Goal: Transaction & Acquisition: Purchase product/service

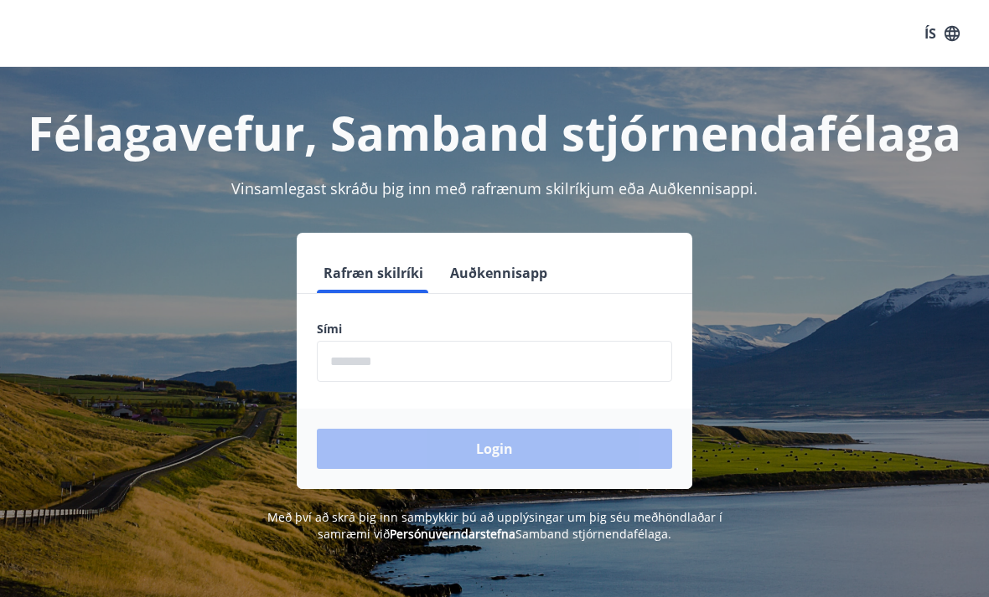
click at [436, 373] on input "phone" at bounding box center [494, 361] width 355 height 41
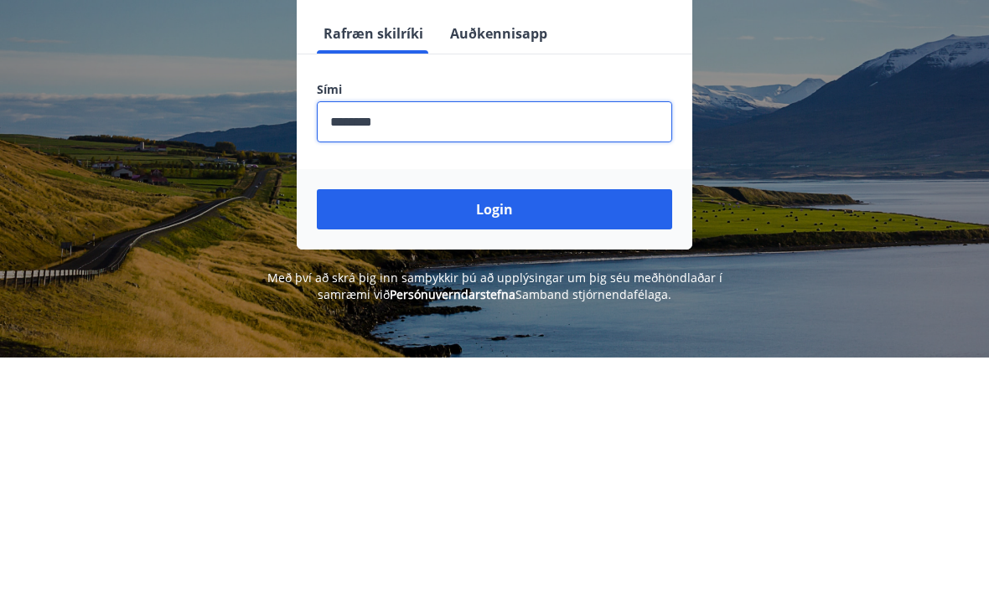
type input "********"
click at [515, 429] on button "Login" at bounding box center [494, 449] width 355 height 40
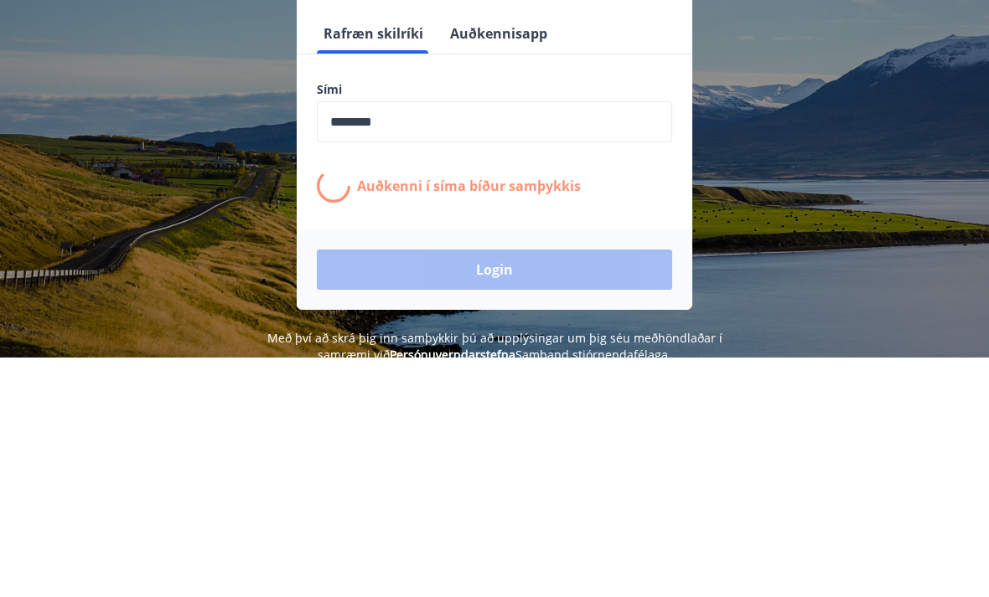
scroll to position [240, 0]
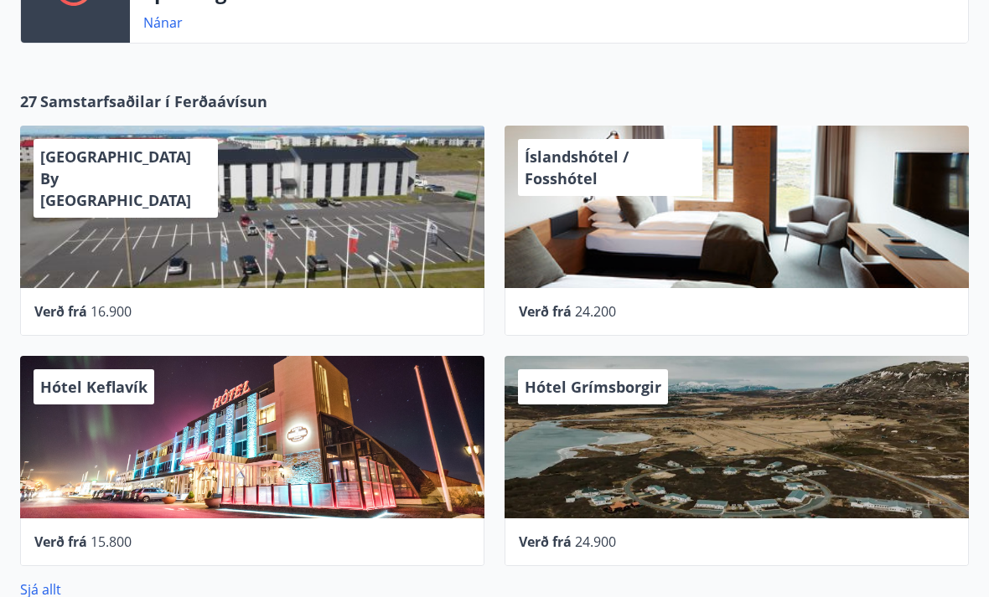
scroll to position [652, 0]
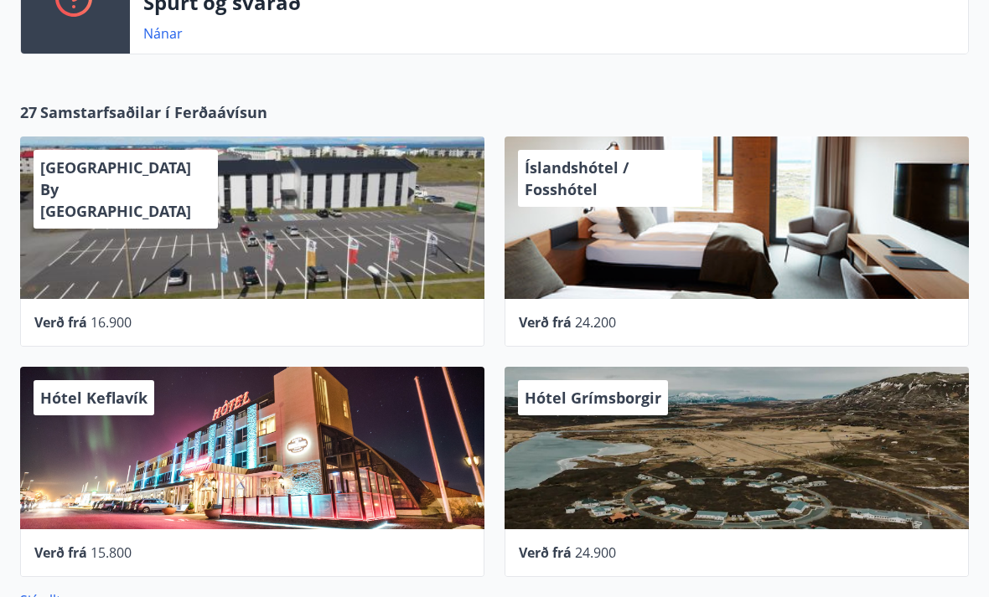
click at [735, 243] on div "Íslandshótel / Fosshótel" at bounding box center [736, 218] width 464 height 163
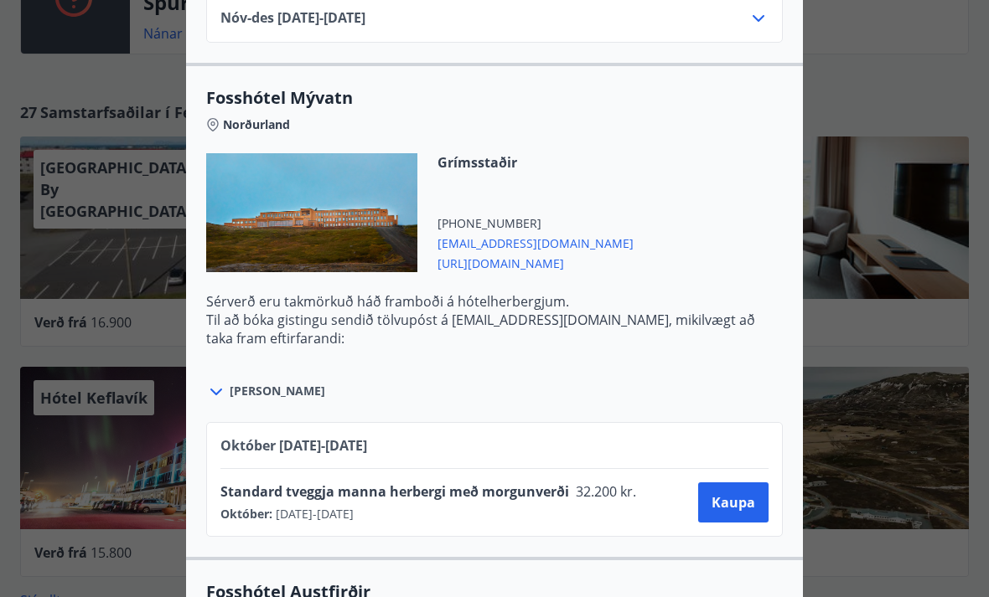
scroll to position [2877, 0]
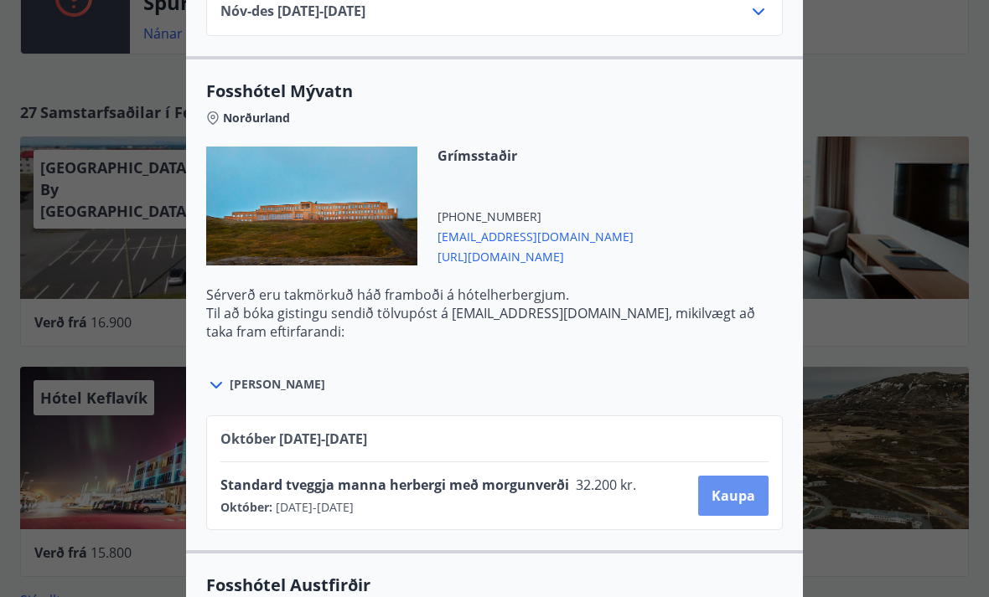
click at [743, 496] on span "Kaupa" at bounding box center [733, 496] width 44 height 18
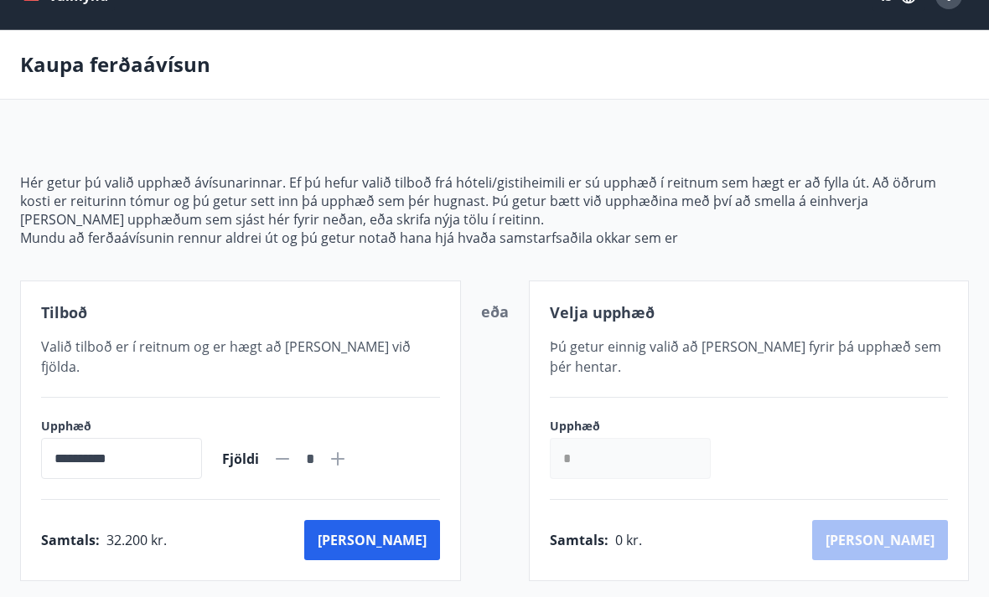
scroll to position [41, 0]
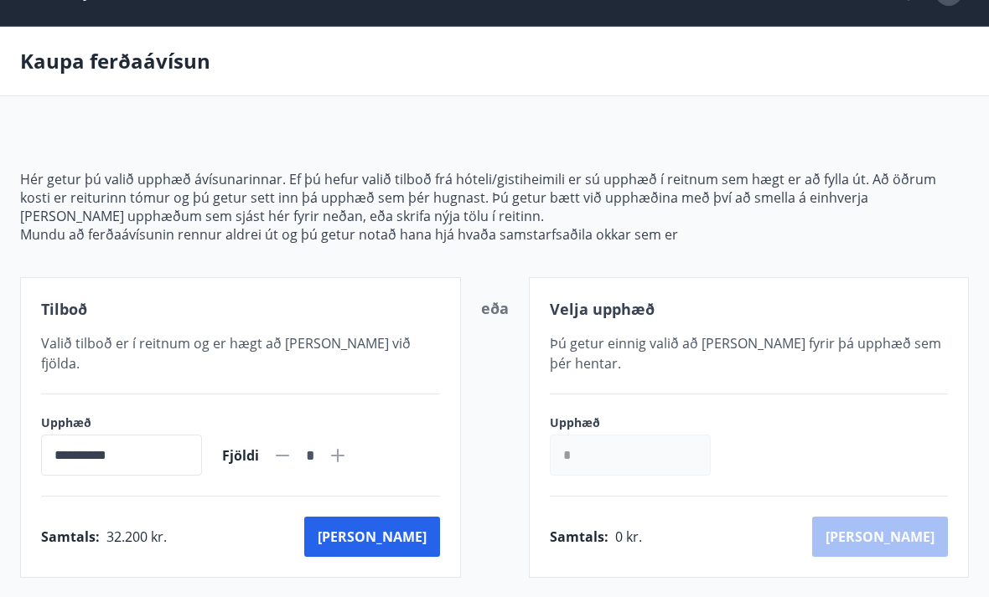
click at [406, 527] on button "Kaup" at bounding box center [372, 537] width 136 height 40
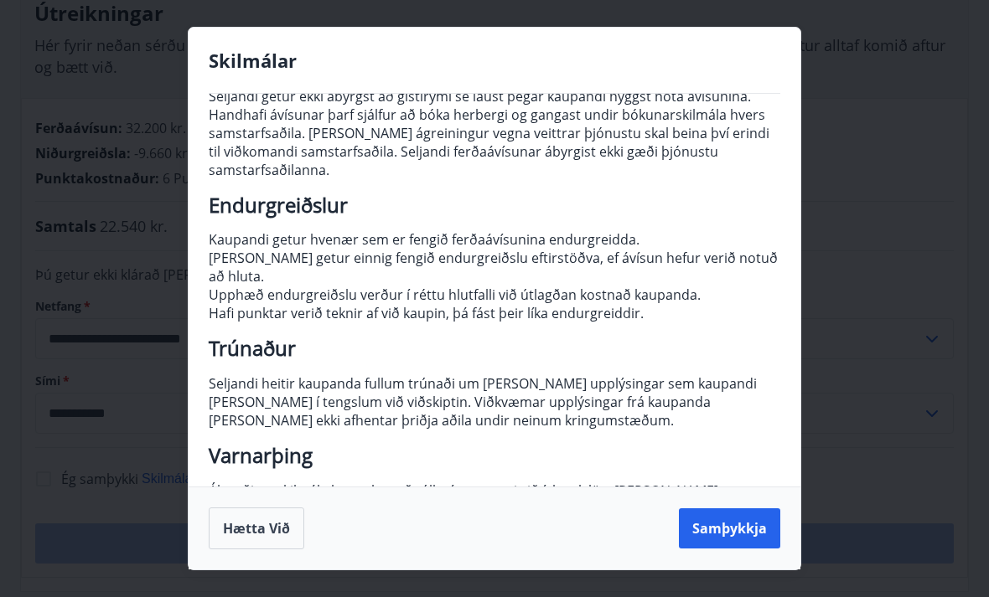
scroll to position [167, 0]
click at [731, 549] on button "Samþykkja" at bounding box center [729, 529] width 101 height 40
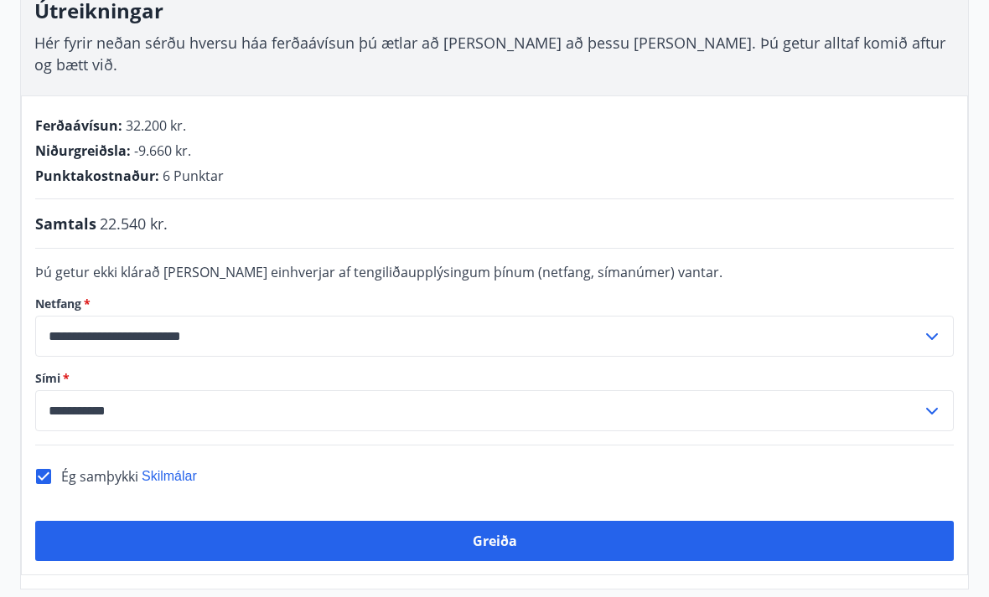
scroll to position [298, 0]
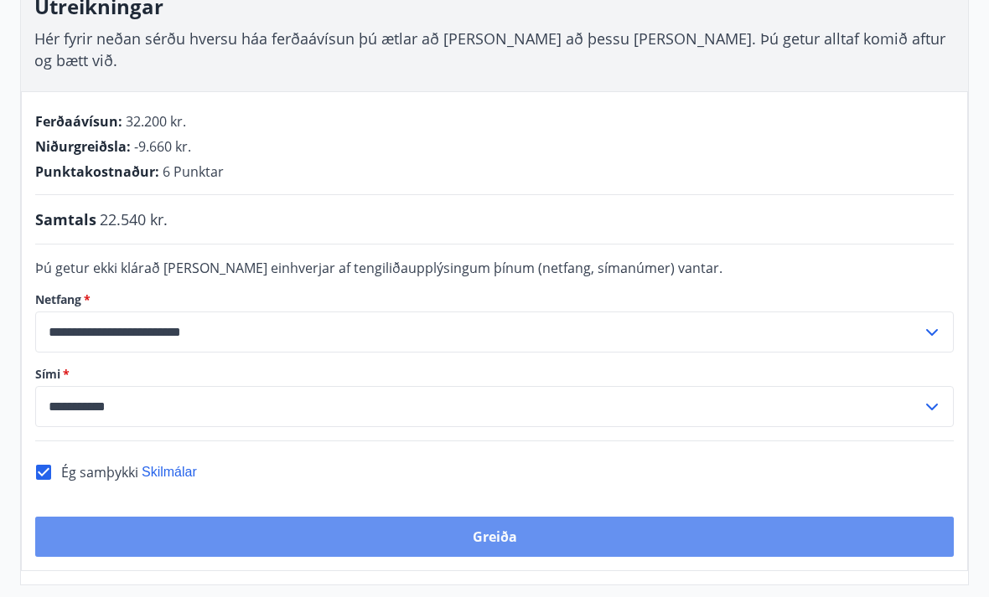
click at [504, 517] on button "Greiða" at bounding box center [494, 537] width 918 height 40
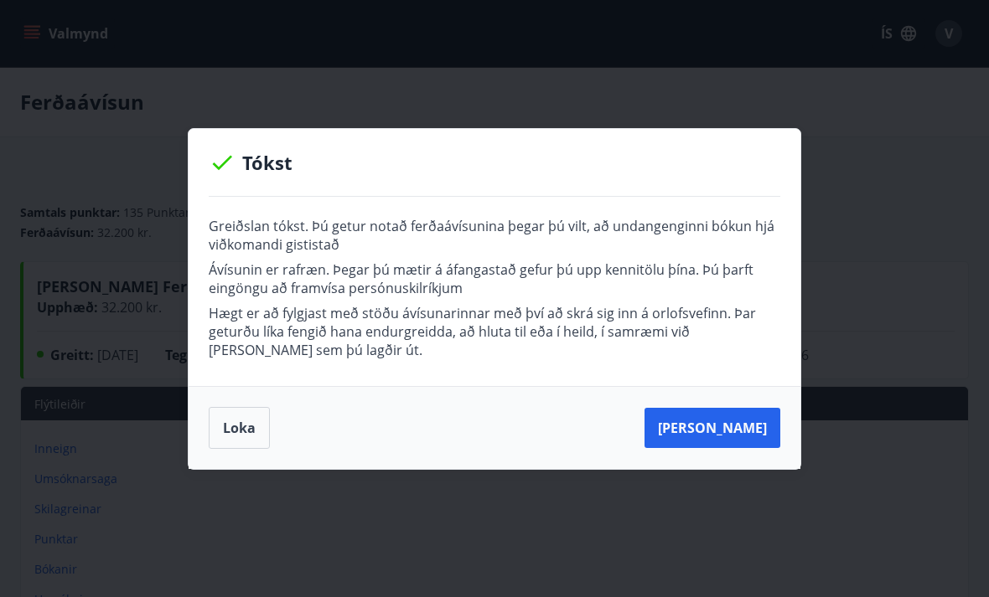
click at [726, 426] on button "[PERSON_NAME]" at bounding box center [712, 428] width 136 height 40
click at [733, 426] on button "[PERSON_NAME]" at bounding box center [712, 428] width 136 height 40
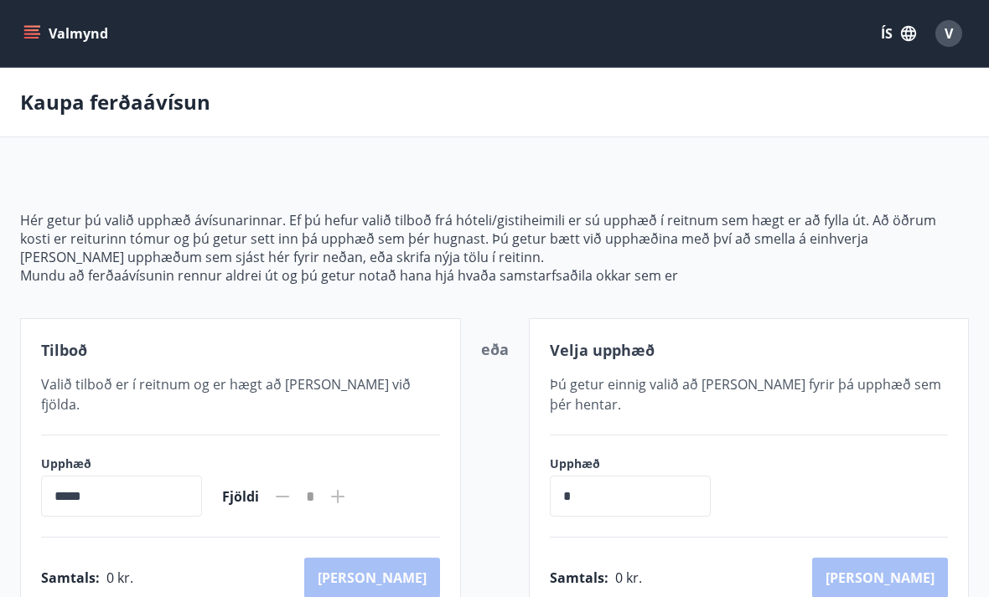
click at [738, 386] on span "Þú getur einnig valið að kaupa fyrir þá upphæð sem þér hentar." at bounding box center [745, 394] width 391 height 39
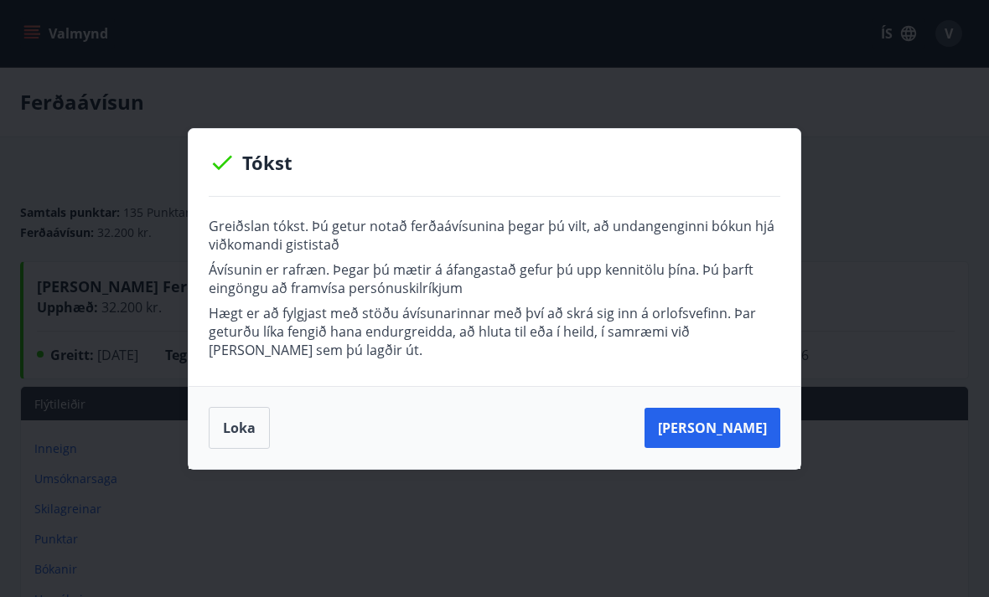
click at [245, 421] on button "Loka" at bounding box center [239, 428] width 61 height 42
click at [242, 436] on button "Loka" at bounding box center [239, 428] width 61 height 42
click at [241, 431] on button "Loka" at bounding box center [239, 428] width 61 height 42
click at [733, 421] on button "[PERSON_NAME]" at bounding box center [712, 428] width 136 height 40
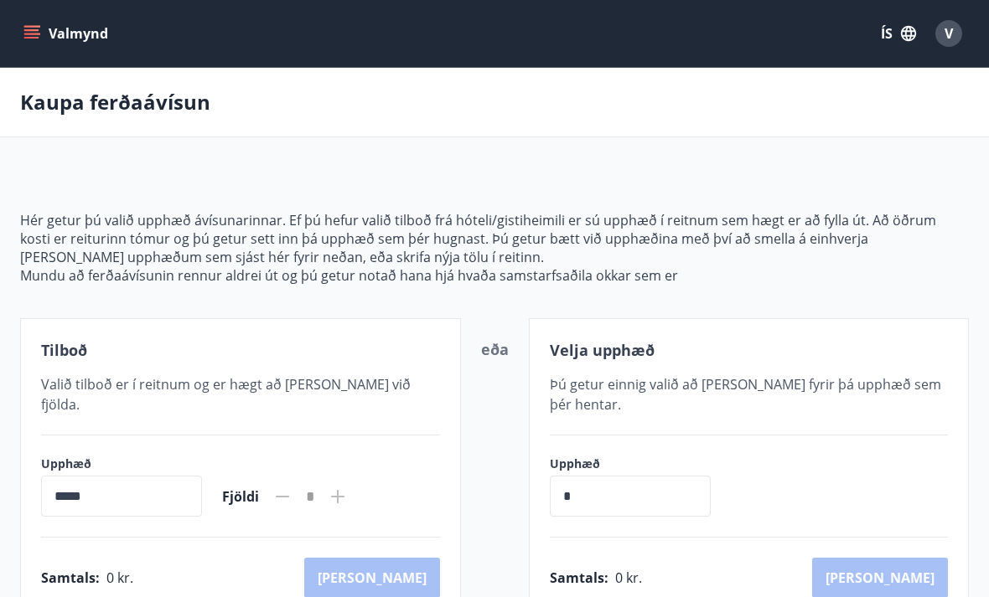
click at [20, 39] on button "Valmynd" at bounding box center [67, 33] width 95 height 30
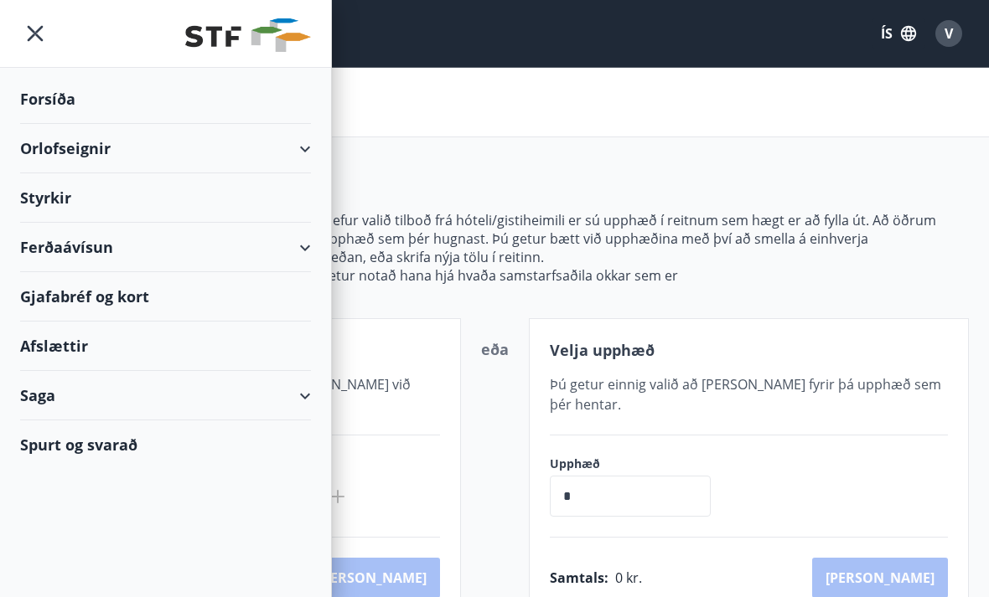
click at [318, 253] on div "Ferðaávísun" at bounding box center [165, 247] width 331 height 49
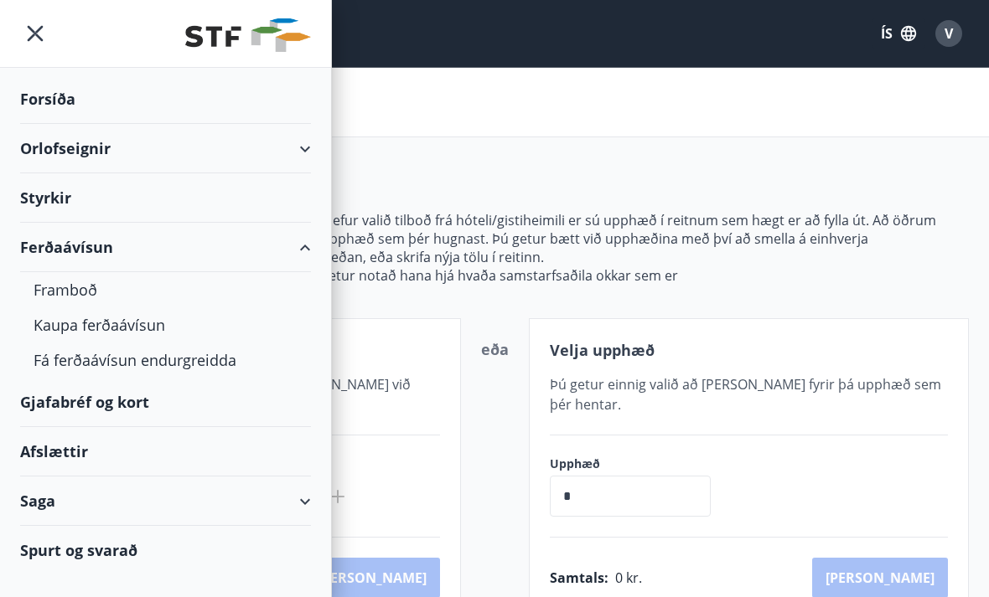
click at [162, 323] on div "Kaupa ferðaávísun" at bounding box center [166, 324] width 264 height 35
click at [144, 330] on div "Kaupa ferðaávísun" at bounding box center [166, 324] width 264 height 35
click at [170, 323] on div "Kaupa ferðaávísun" at bounding box center [166, 324] width 264 height 35
click at [105, 285] on div "Framboð" at bounding box center [166, 289] width 264 height 35
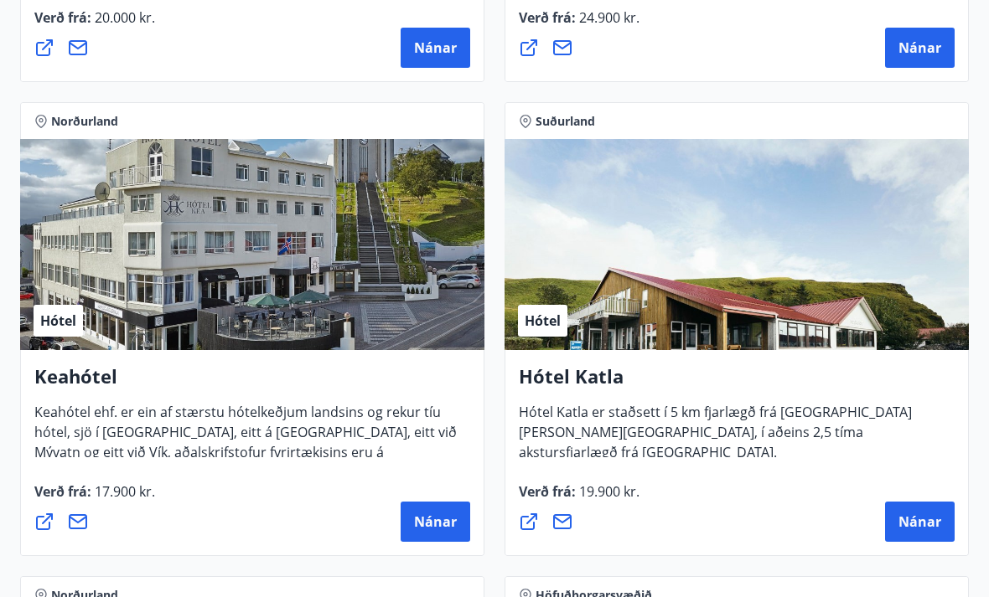
scroll to position [1156, 0]
click at [436, 530] on span "Nánar" at bounding box center [435, 522] width 43 height 18
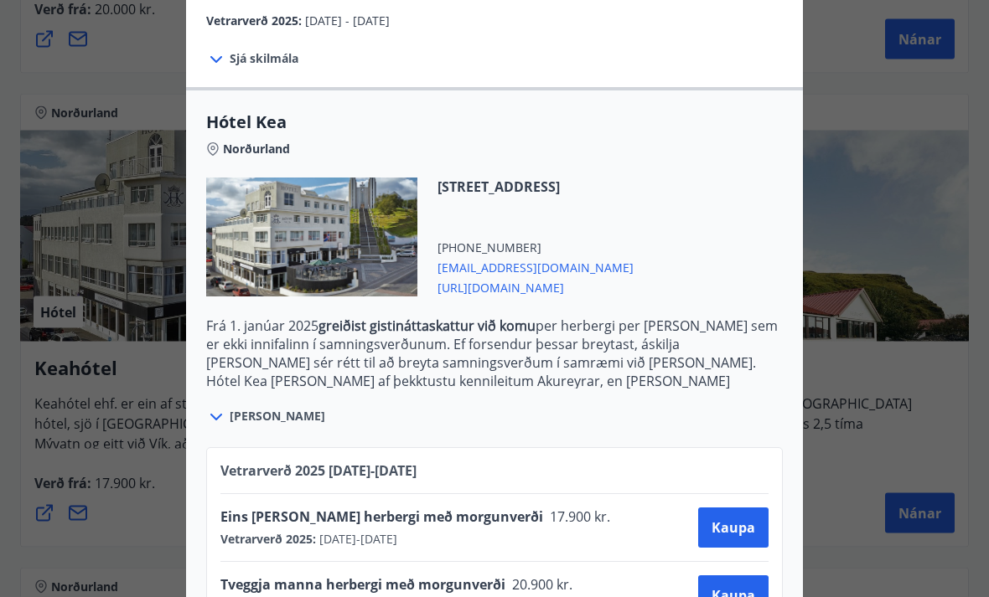
scroll to position [1165, 0]
click at [734, 597] on button "Kaupa" at bounding box center [733, 596] width 70 height 40
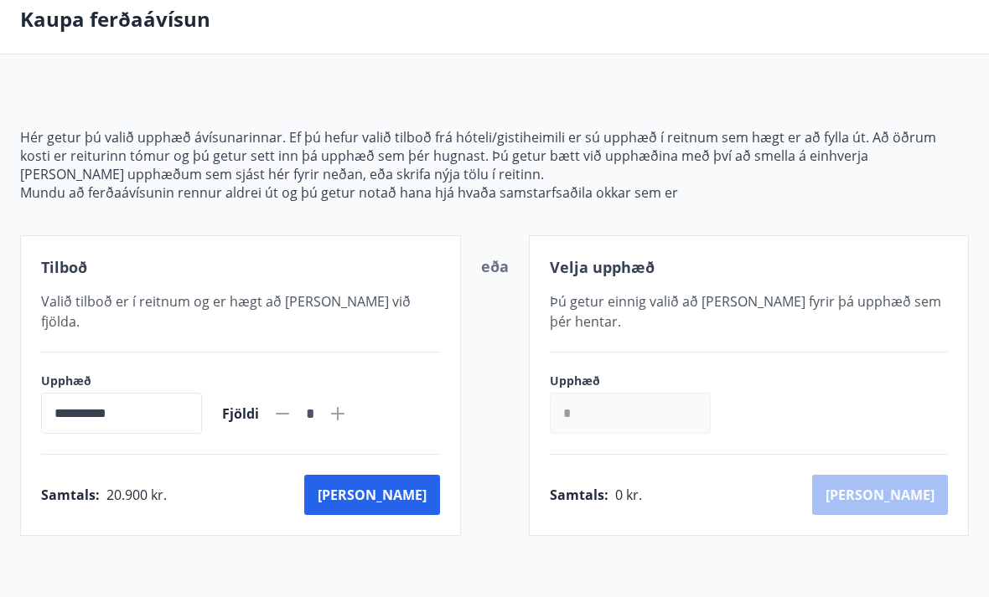
click at [348, 404] on icon at bounding box center [338, 414] width 20 height 20
type input "*"
click at [420, 483] on button "Kaup" at bounding box center [372, 495] width 136 height 40
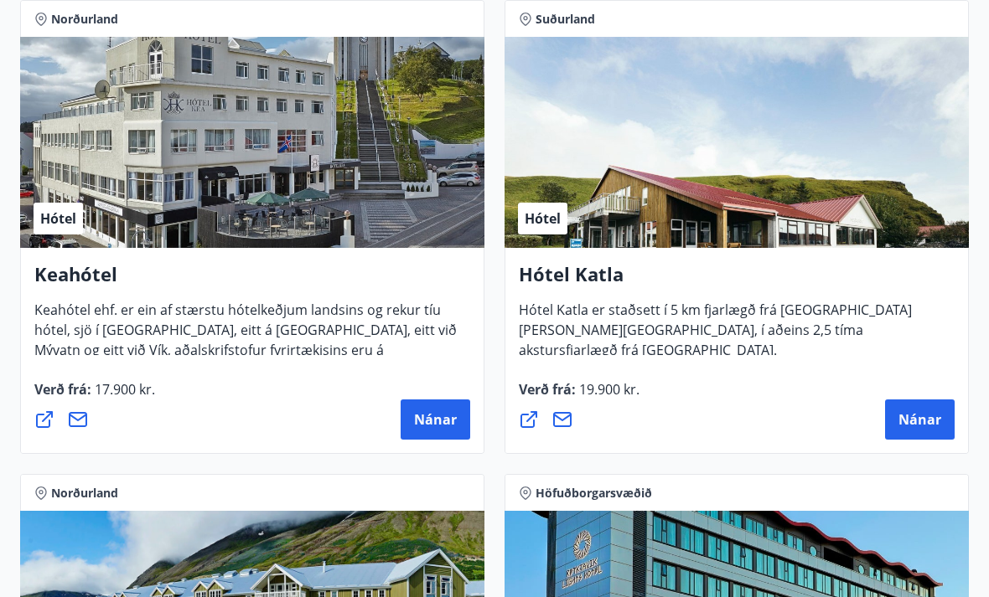
scroll to position [1262, 0]
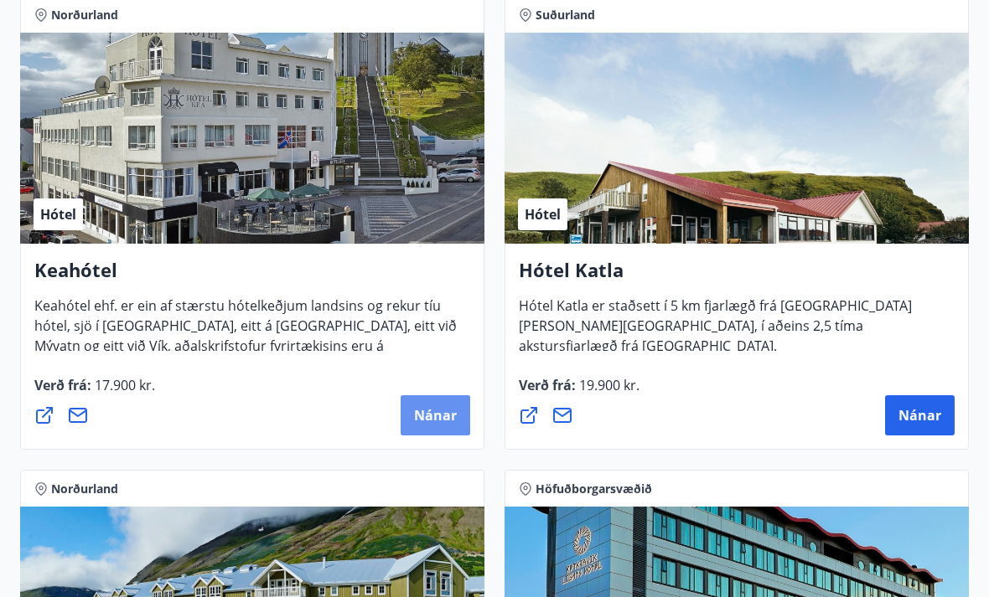
click at [441, 423] on span "Nánar" at bounding box center [435, 416] width 43 height 18
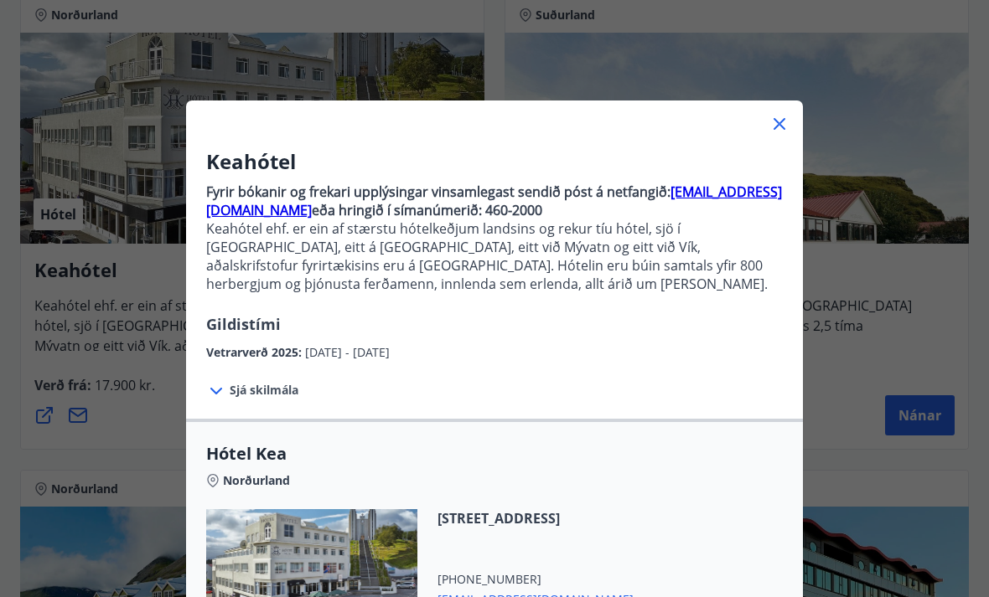
click at [267, 390] on span "Sjá skilmála" at bounding box center [264, 390] width 69 height 17
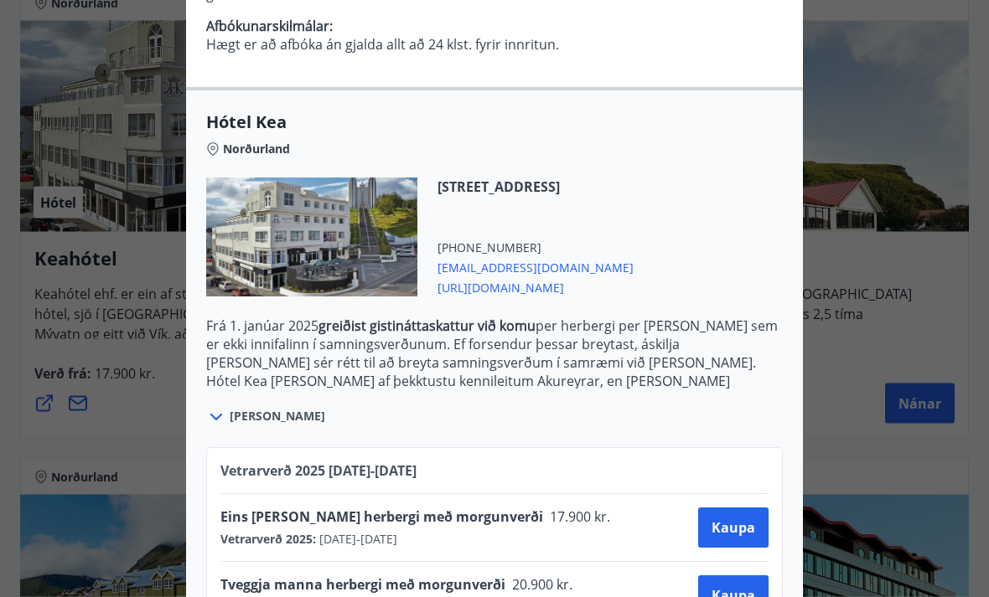
scroll to position [1275, 0]
click at [740, 596] on span "Kaupa" at bounding box center [733, 596] width 44 height 18
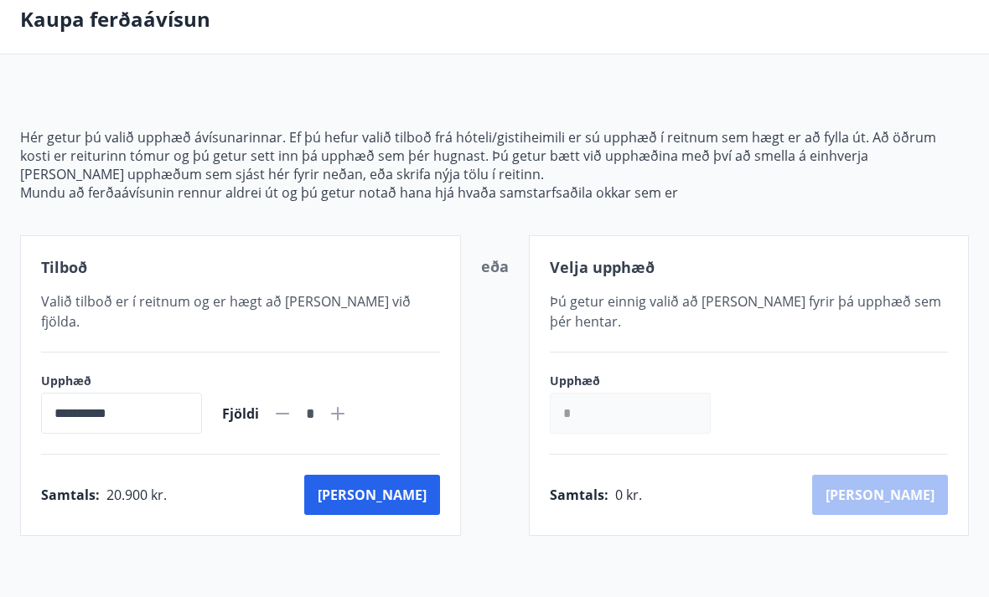
click at [421, 484] on button "Kaup" at bounding box center [372, 495] width 136 height 40
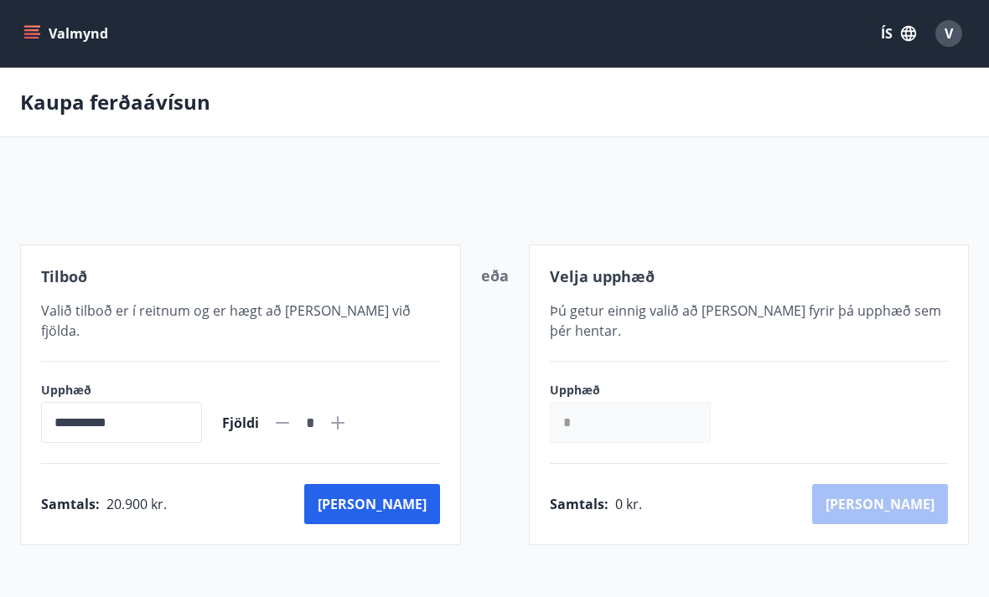
scroll to position [137, 0]
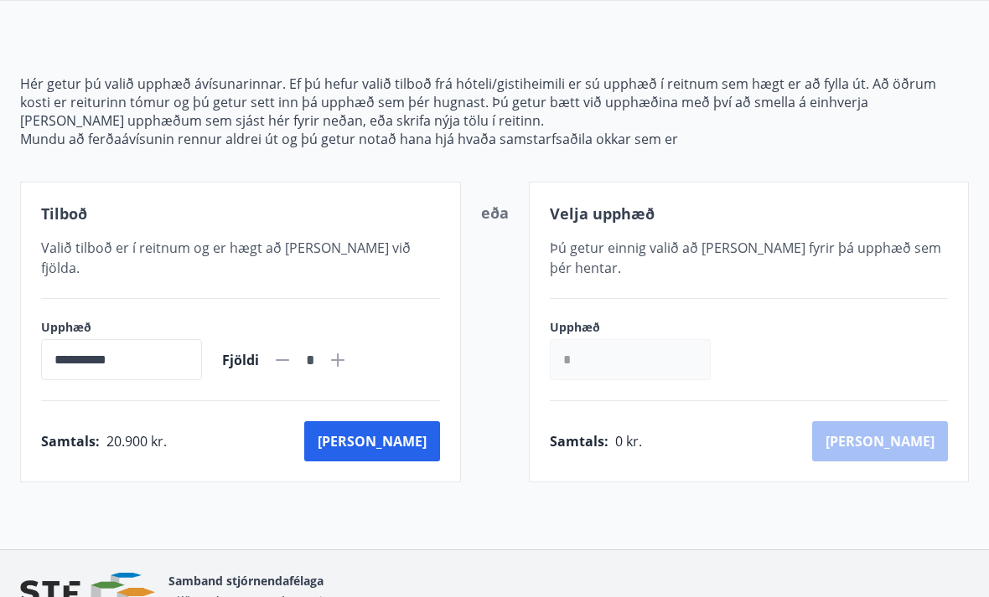
click at [348, 350] on icon at bounding box center [338, 360] width 20 height 20
type input "*"
click at [416, 425] on button "Kaup" at bounding box center [372, 441] width 136 height 40
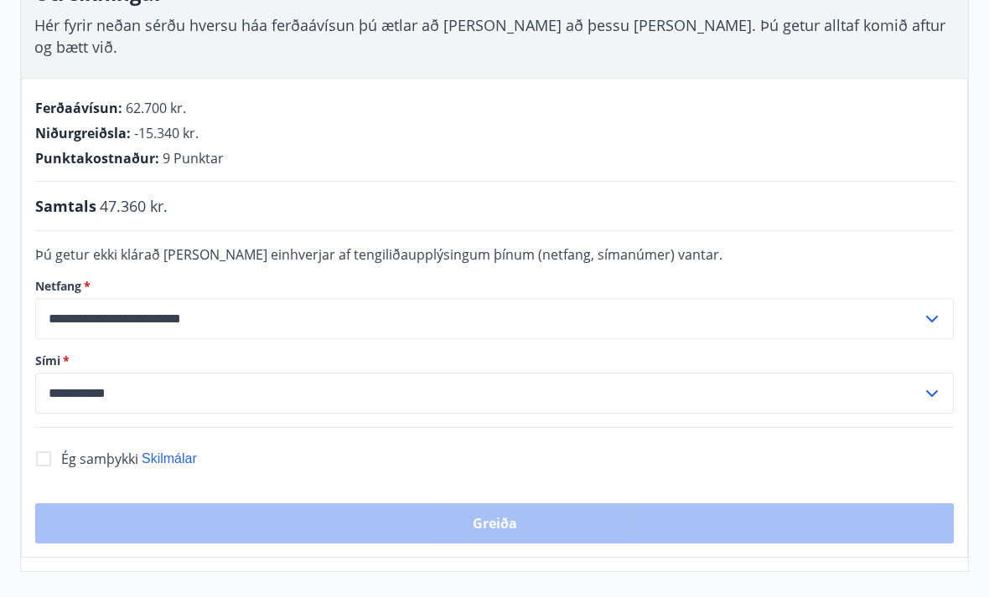
scroll to position [312, 0]
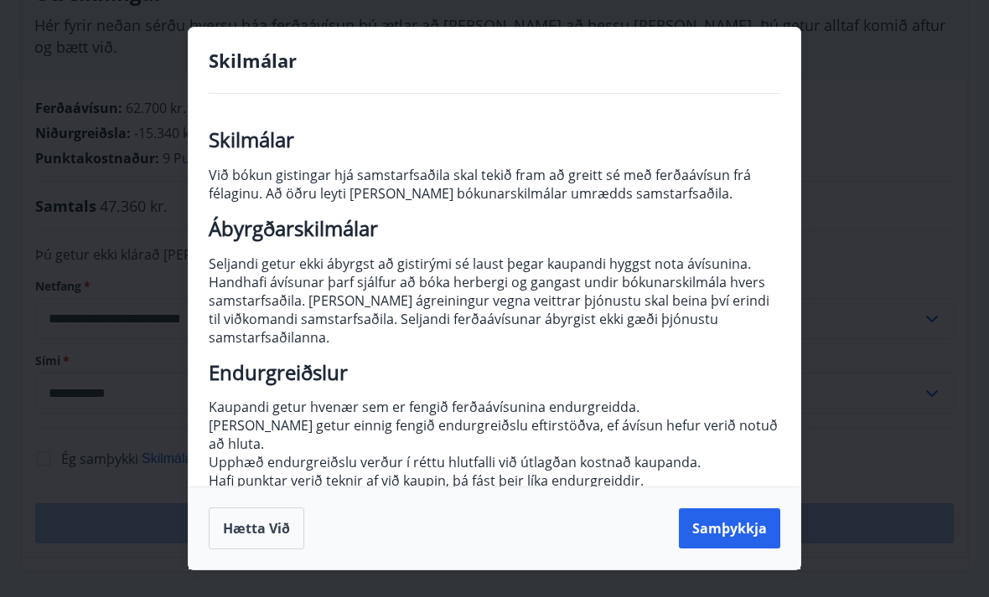
click at [8, 256] on div "Skilmálar Skilmálar Við bókun gistingar hjá samstarfsaðila skal tekið fram að g…" at bounding box center [494, 298] width 989 height 597
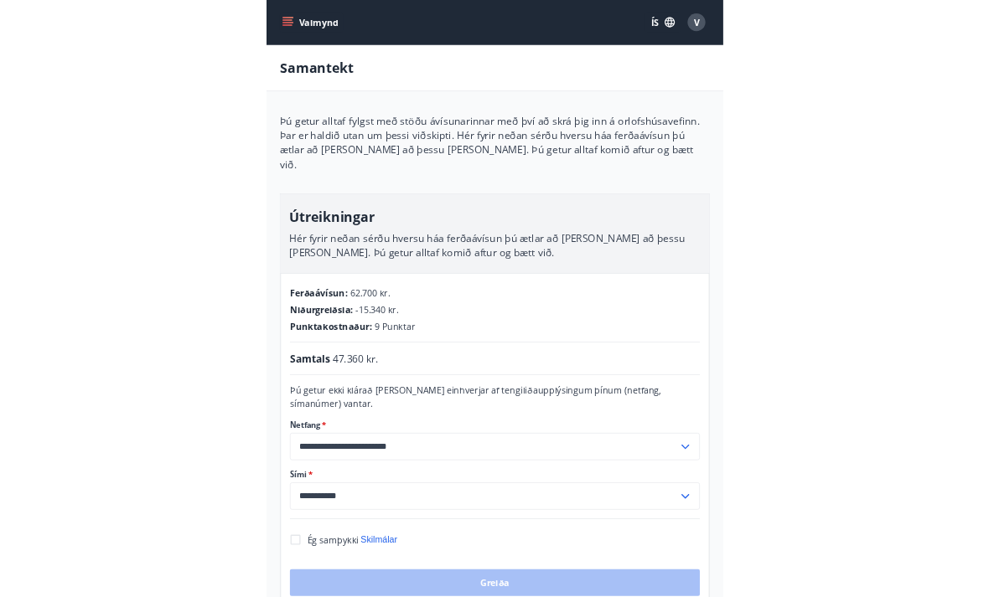
scroll to position [280, 0]
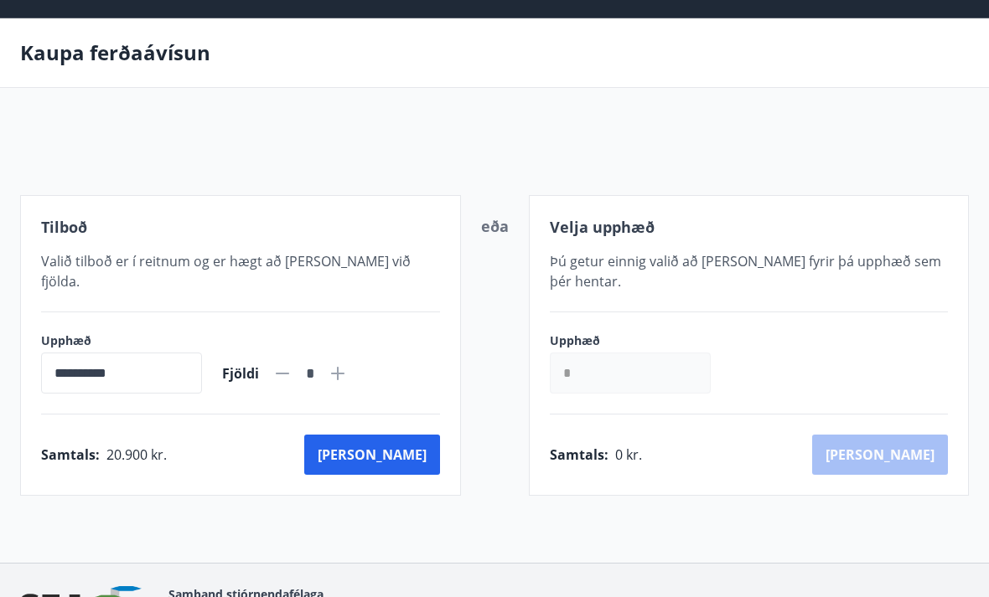
scroll to position [137, 0]
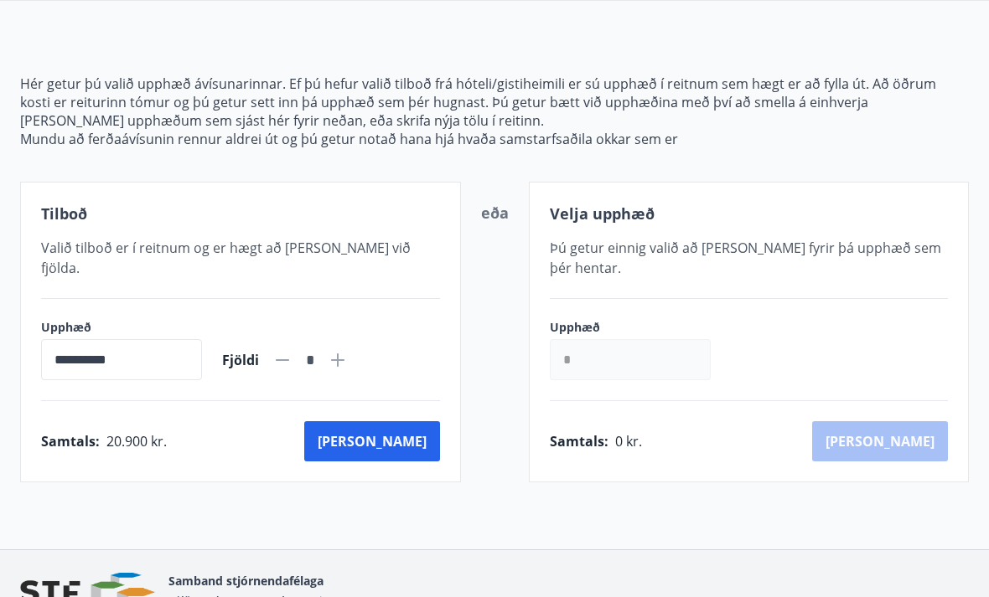
click at [421, 423] on button "Kaup" at bounding box center [372, 441] width 136 height 40
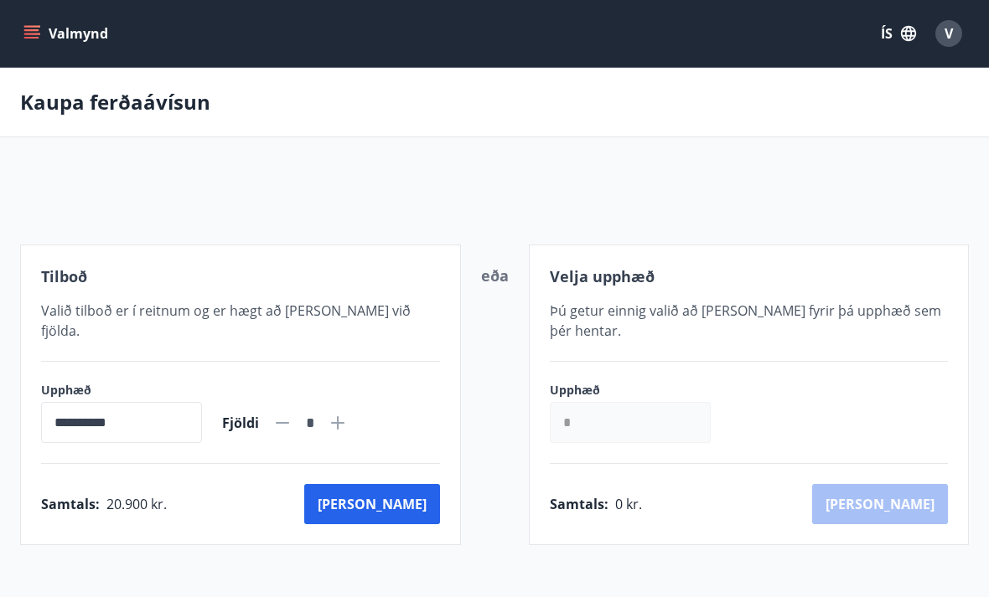
scroll to position [137, 0]
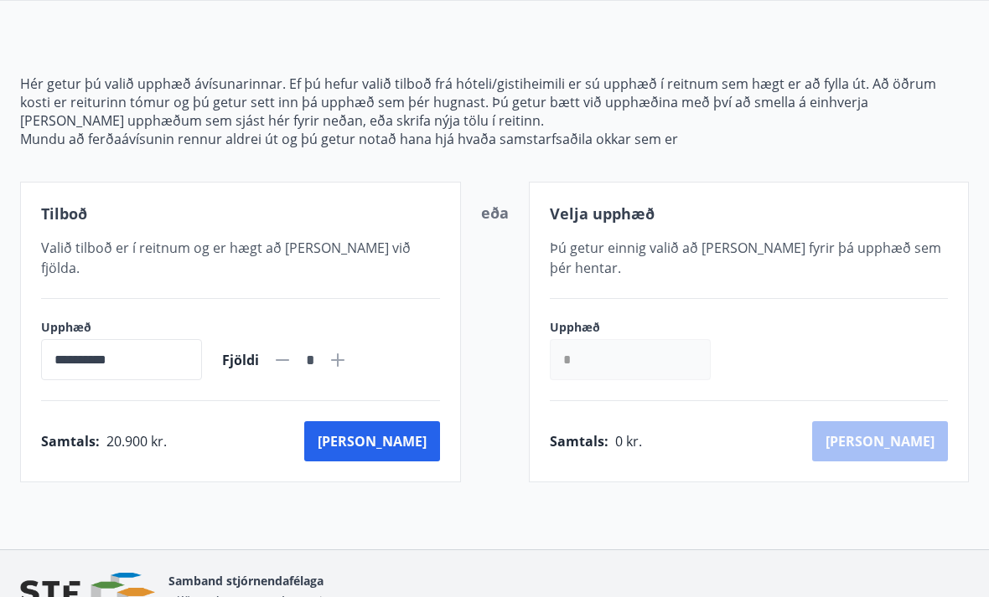
click at [348, 350] on icon at bounding box center [338, 360] width 20 height 20
type input "*"
click at [412, 436] on button "Kaup" at bounding box center [372, 441] width 136 height 40
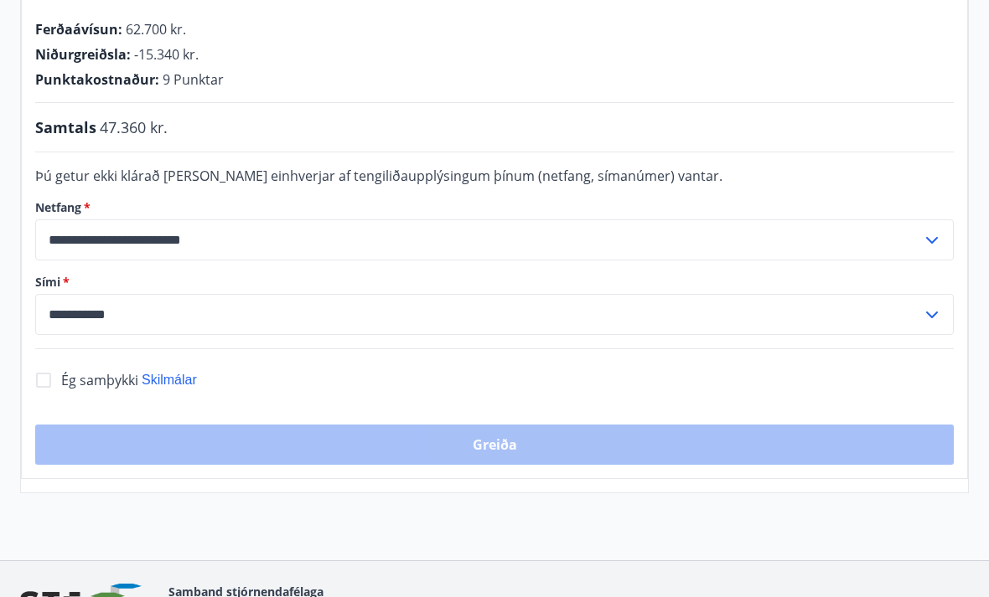
scroll to position [398, 0]
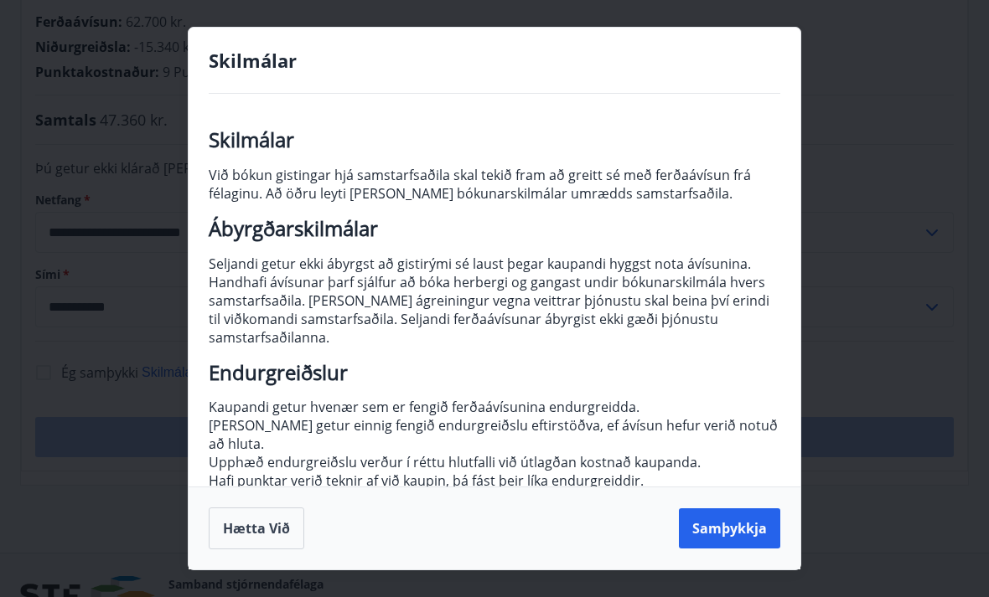
click at [26, 364] on div "Skilmálar Skilmálar Við bókun gistingar hjá samstarfsaðila skal tekið fram að g…" at bounding box center [494, 298] width 989 height 597
click at [22, 387] on div "Skilmálar Skilmálar Við bókun gistingar hjá samstarfsaðila skal tekið fram að g…" at bounding box center [494, 298] width 989 height 597
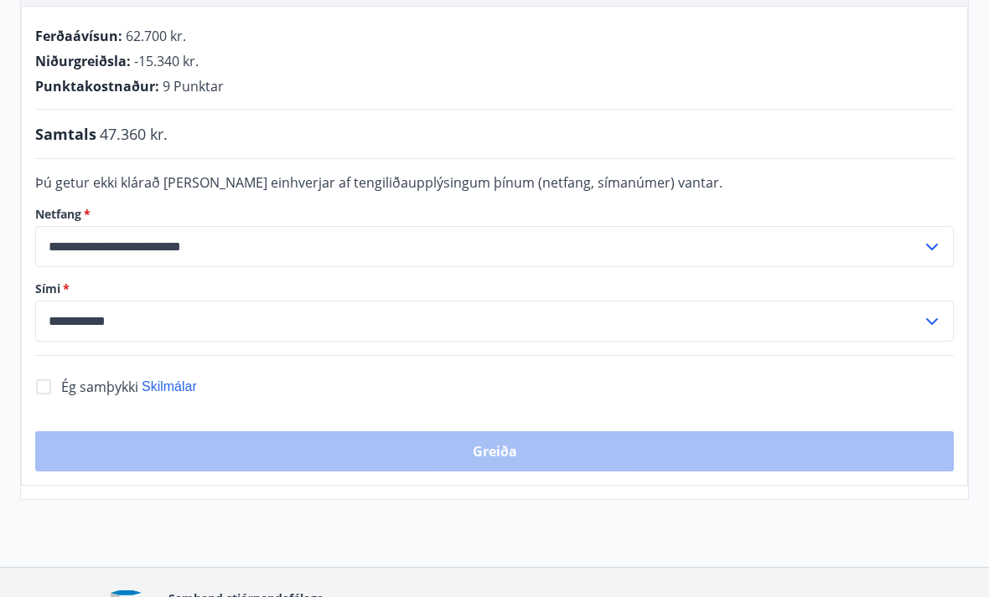
scroll to position [369, 0]
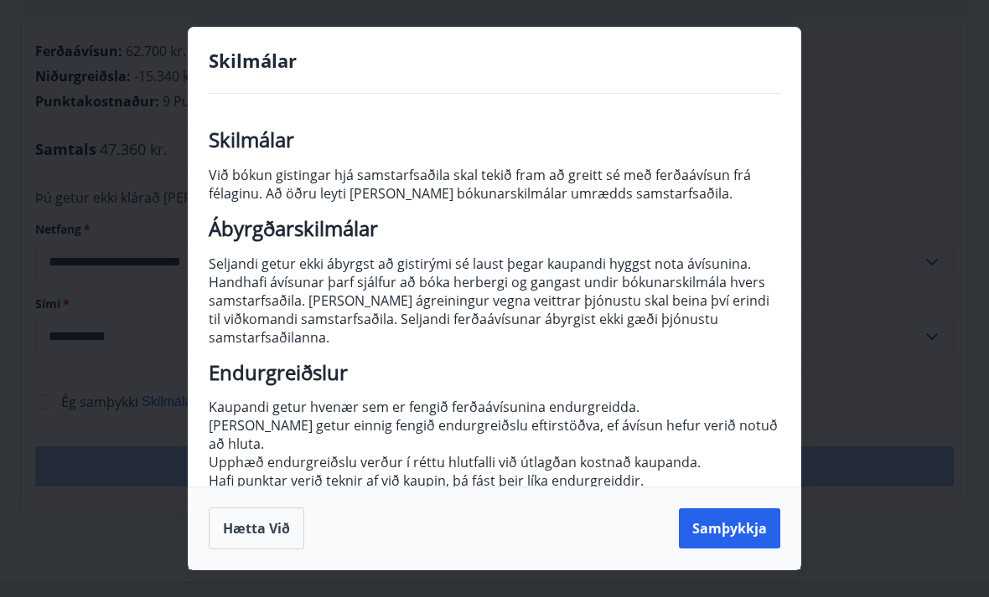
click at [127, 506] on div "Skilmálar Skilmálar Við bókun gistingar hjá samstarfsaðila skal tekið fram að g…" at bounding box center [494, 298] width 989 height 597
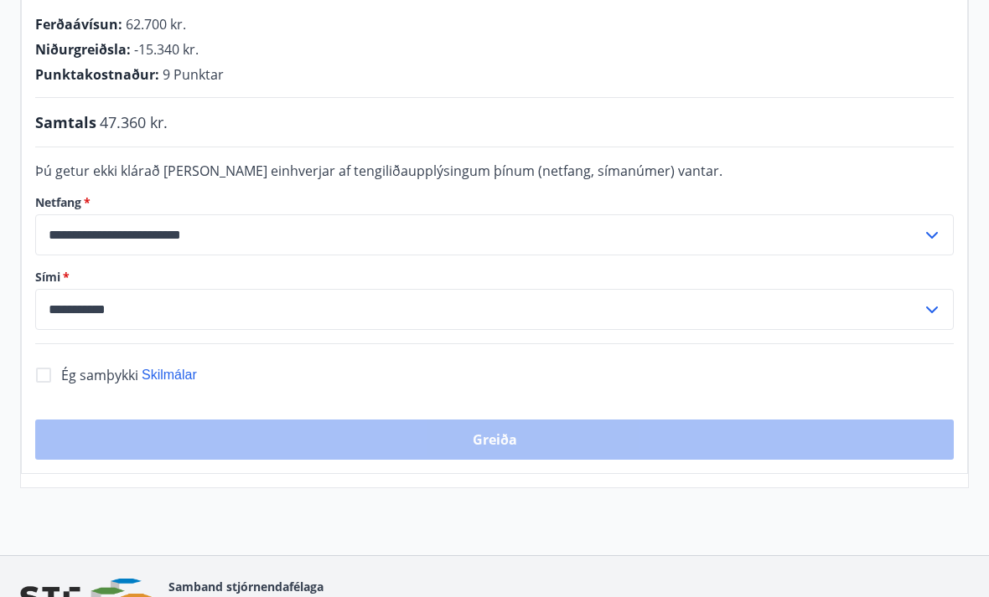
scroll to position [395, 0]
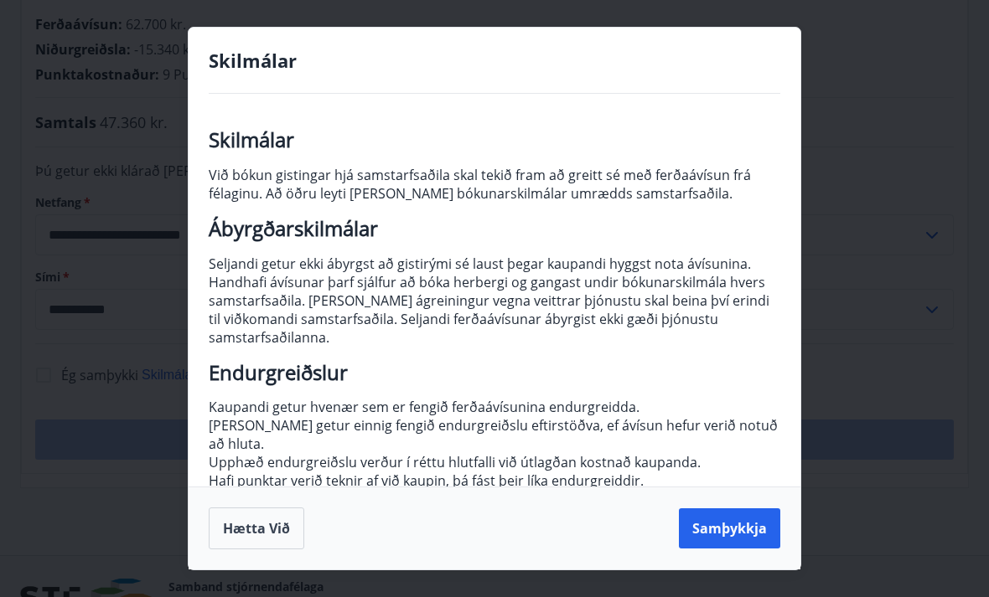
click at [102, 399] on div "Skilmálar Skilmálar Við bókun gistingar hjá samstarfsaðila skal tekið fram að g…" at bounding box center [494, 298] width 989 height 597
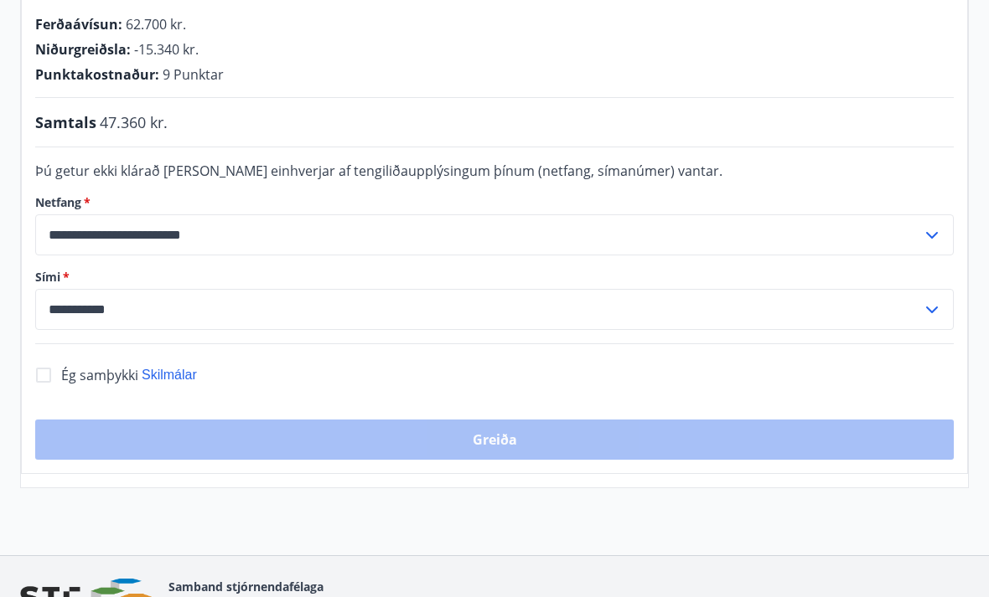
scroll to position [398, 0]
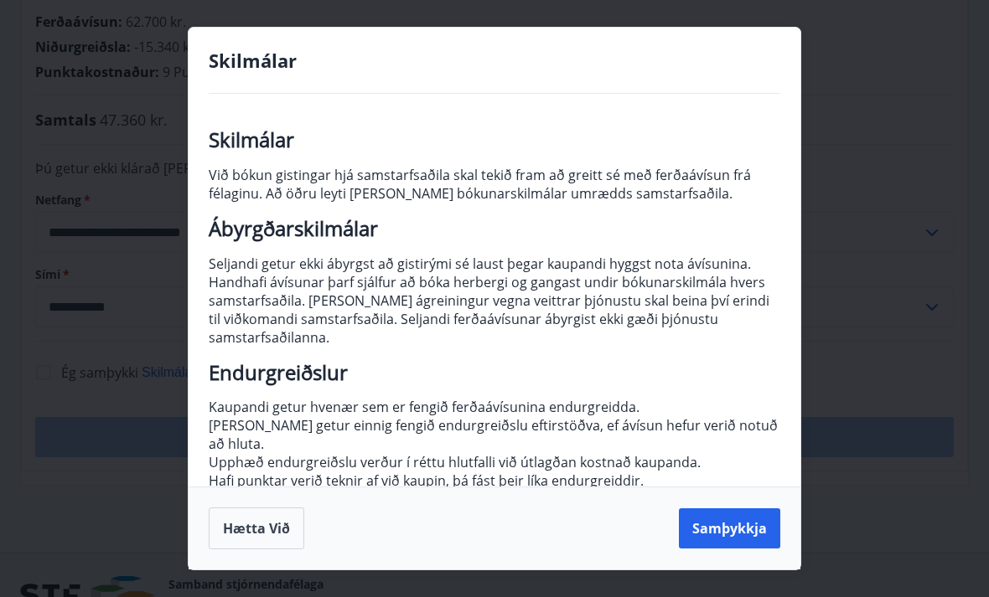
click at [127, 510] on div "Skilmálar Skilmálar Við bókun gistingar hjá samstarfsaðila skal tekið fram að g…" at bounding box center [494, 298] width 989 height 597
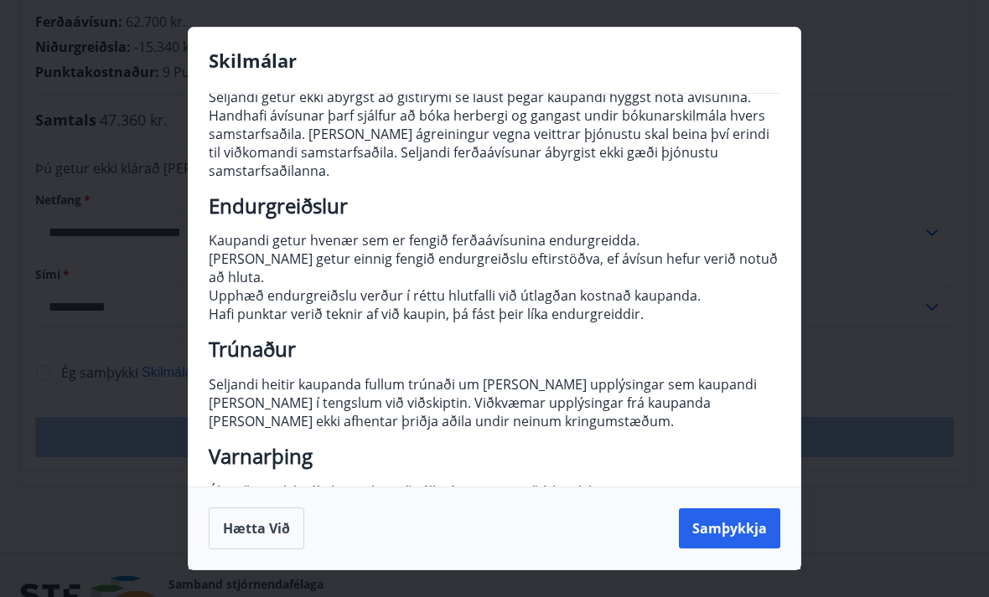
scroll to position [167, 0]
click at [724, 549] on button "Samþykkja" at bounding box center [729, 529] width 101 height 40
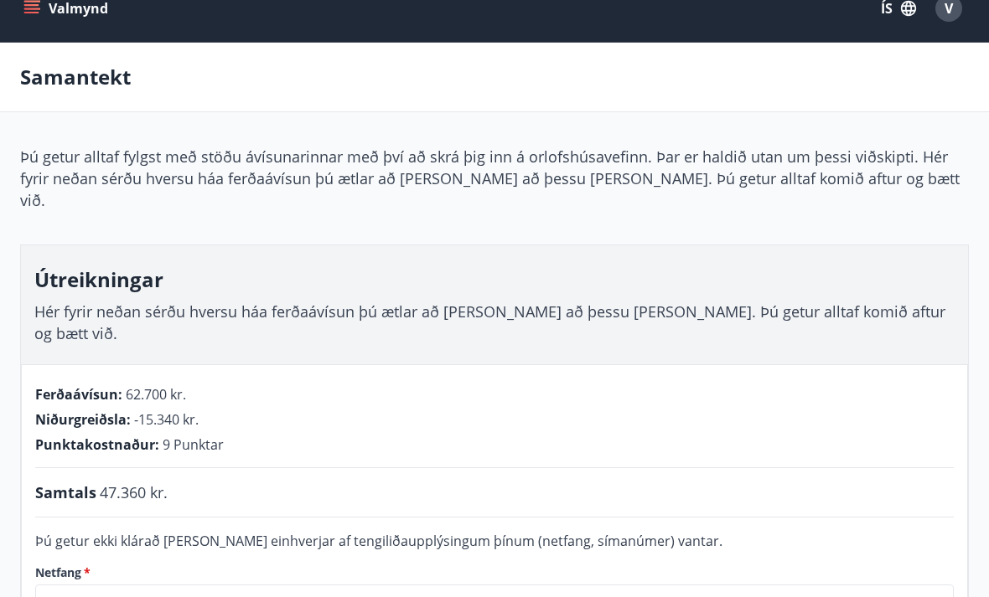
scroll to position [32, 0]
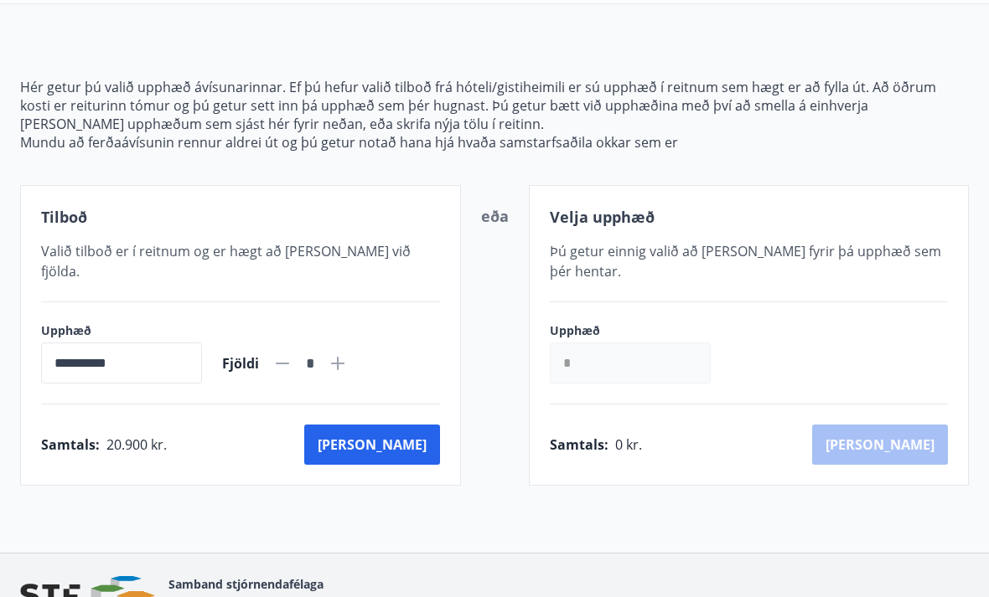
scroll to position [122, 0]
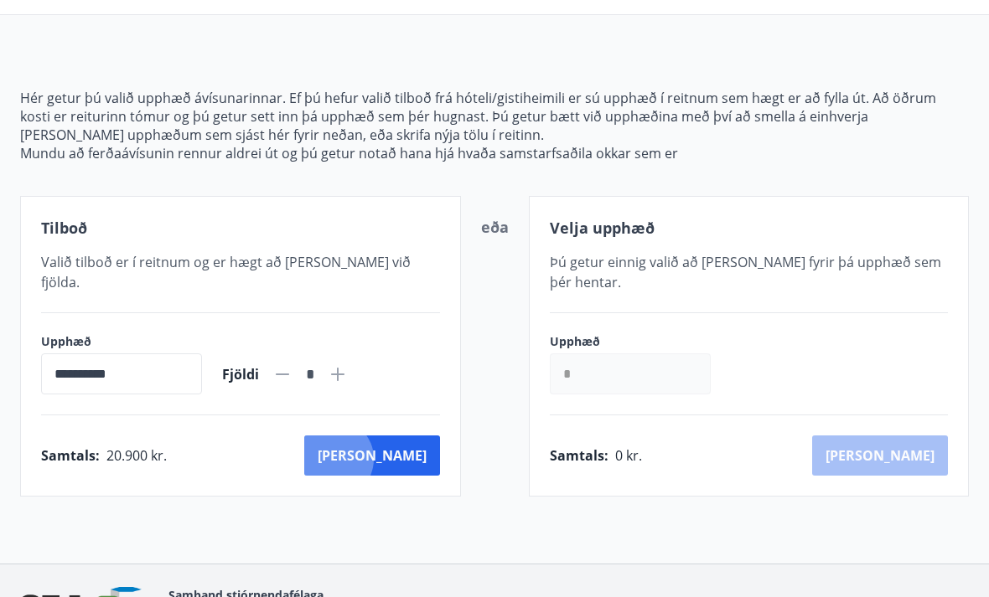
click at [409, 439] on button "Kaup" at bounding box center [372, 456] width 136 height 40
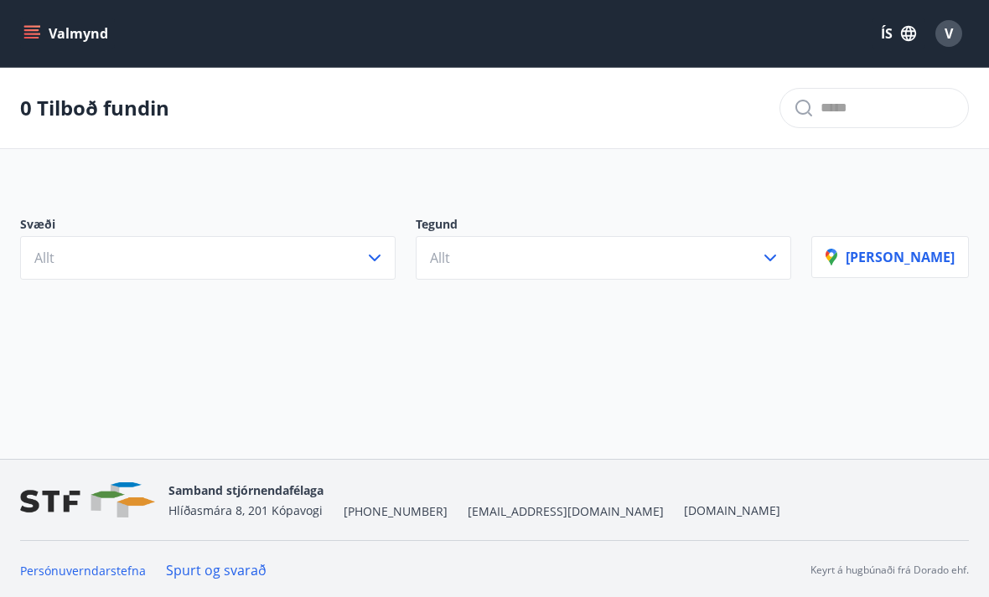
scroll to position [56, 0]
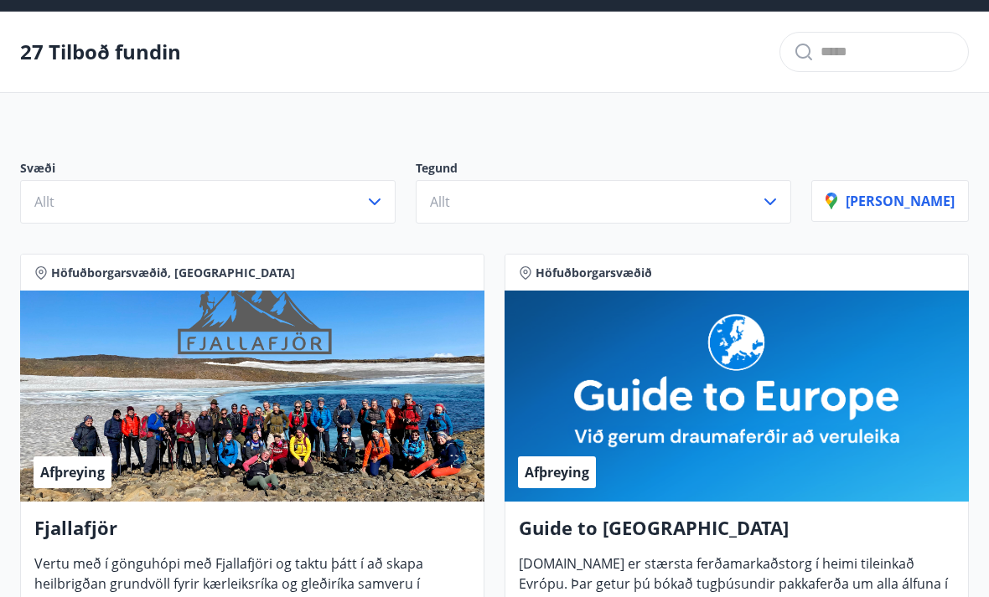
click at [395, 214] on button "Allt" at bounding box center [207, 202] width 375 height 44
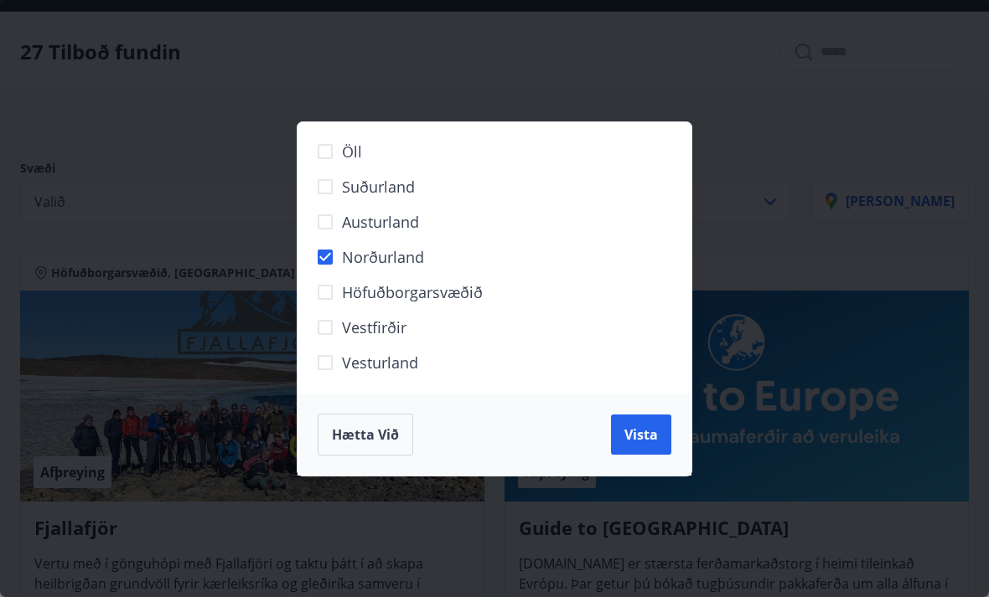
click at [647, 442] on span "Vista" at bounding box center [641, 435] width 34 height 18
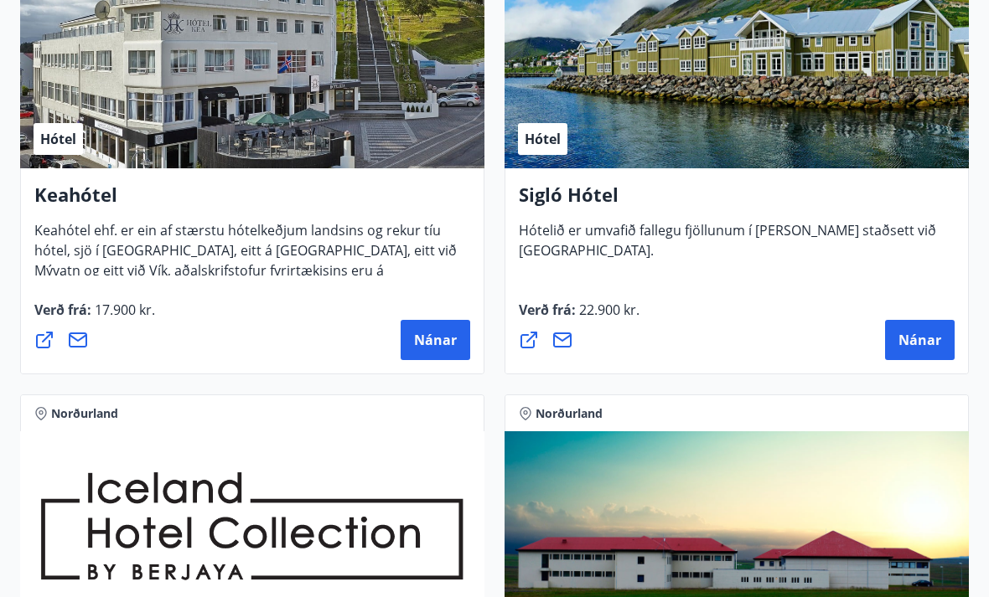
scroll to position [477, 0]
click at [440, 341] on span "Nánar" at bounding box center [435, 340] width 43 height 18
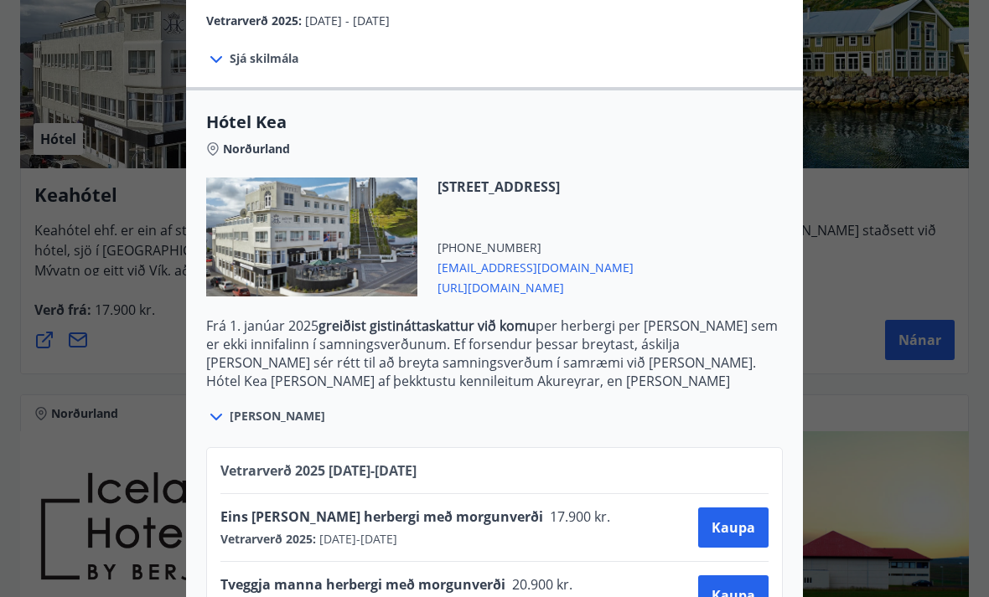
scroll to position [331, 0]
click at [739, 595] on span "Kaupa" at bounding box center [733, 596] width 44 height 18
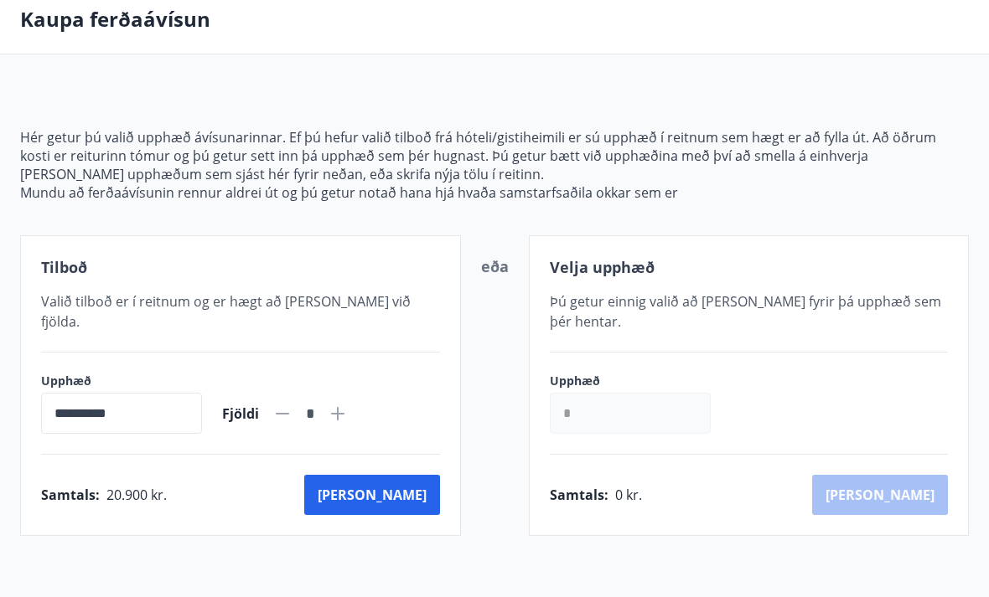
click at [348, 404] on icon at bounding box center [338, 414] width 20 height 20
type input "*"
click at [419, 476] on button "Kaup" at bounding box center [372, 495] width 136 height 40
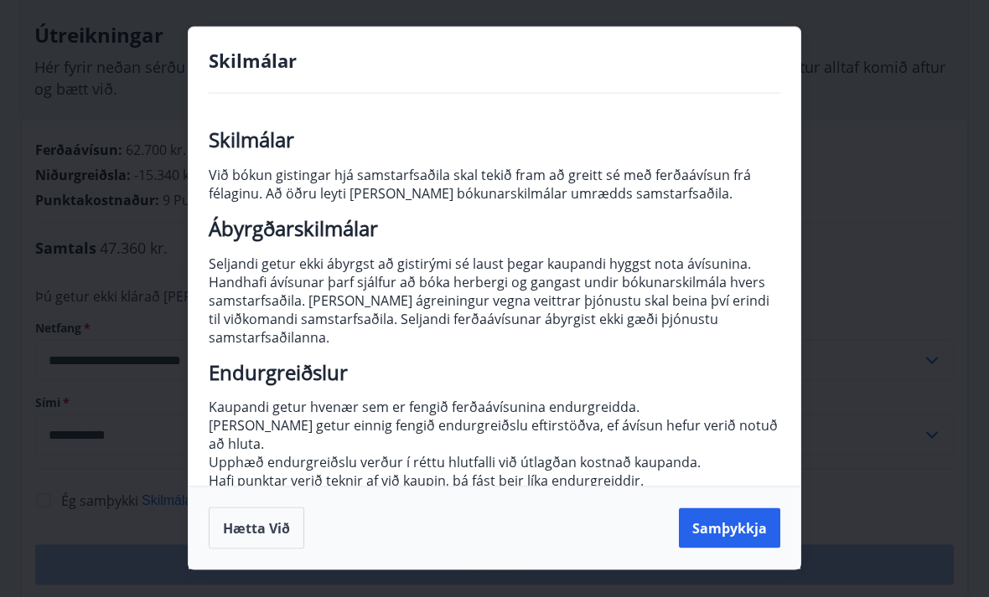
scroll to position [271, 0]
click at [75, 485] on div "Skilmálar Skilmálar Við bókun gistingar hjá samstarfsaðila skal tekið fram að g…" at bounding box center [494, 298] width 989 height 597
click at [135, 503] on div "Skilmálar Skilmálar Við bókun gistingar hjá samstarfsaðila skal tekið fram að g…" at bounding box center [494, 298] width 989 height 597
click at [716, 549] on button "Samþykkja" at bounding box center [729, 529] width 101 height 40
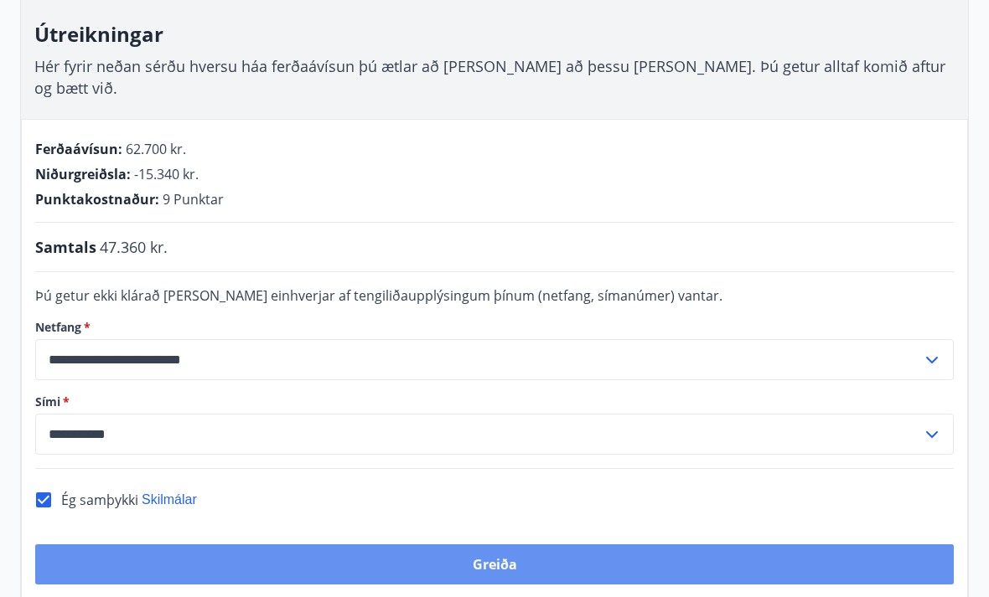
click at [501, 545] on button "Greiða" at bounding box center [494, 565] width 918 height 40
